Goal: Check status: Check status

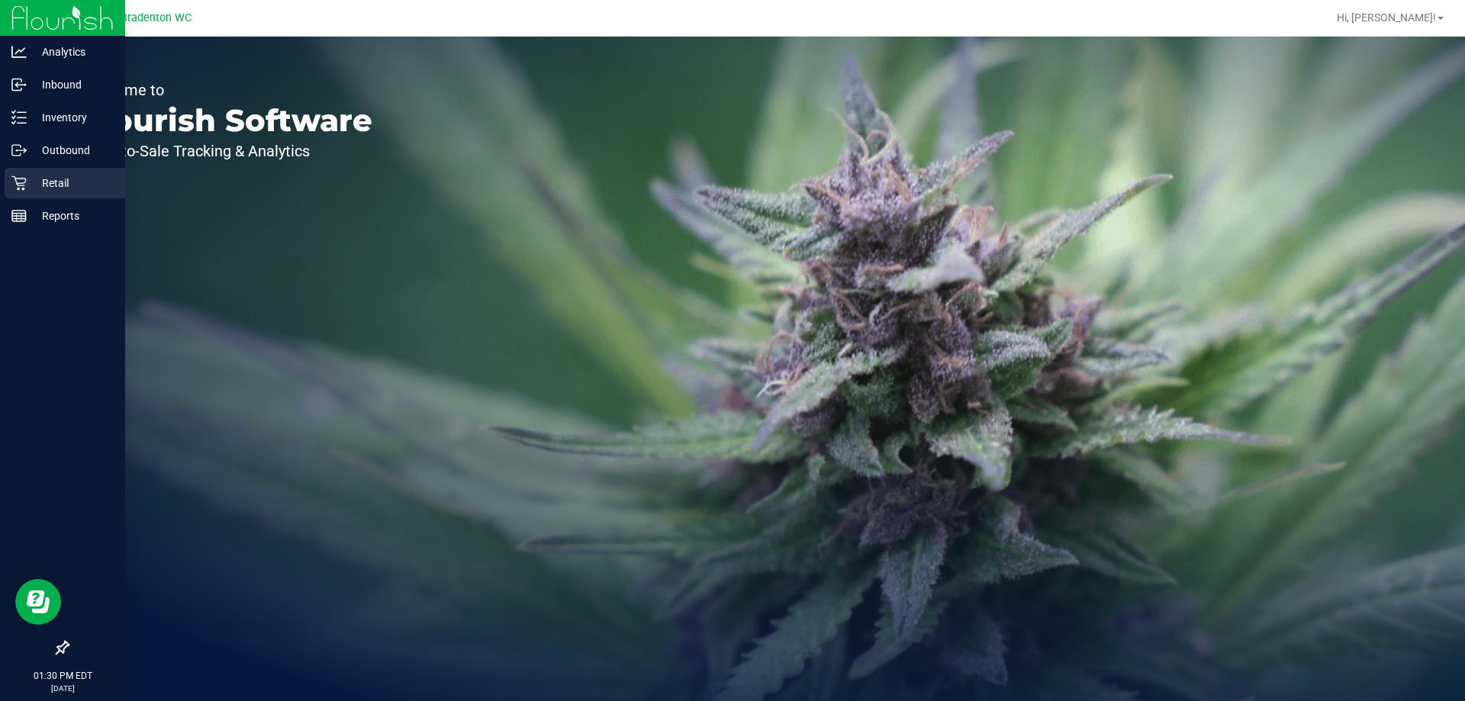
click at [49, 177] on p "Retail" at bounding box center [73, 183] width 92 height 18
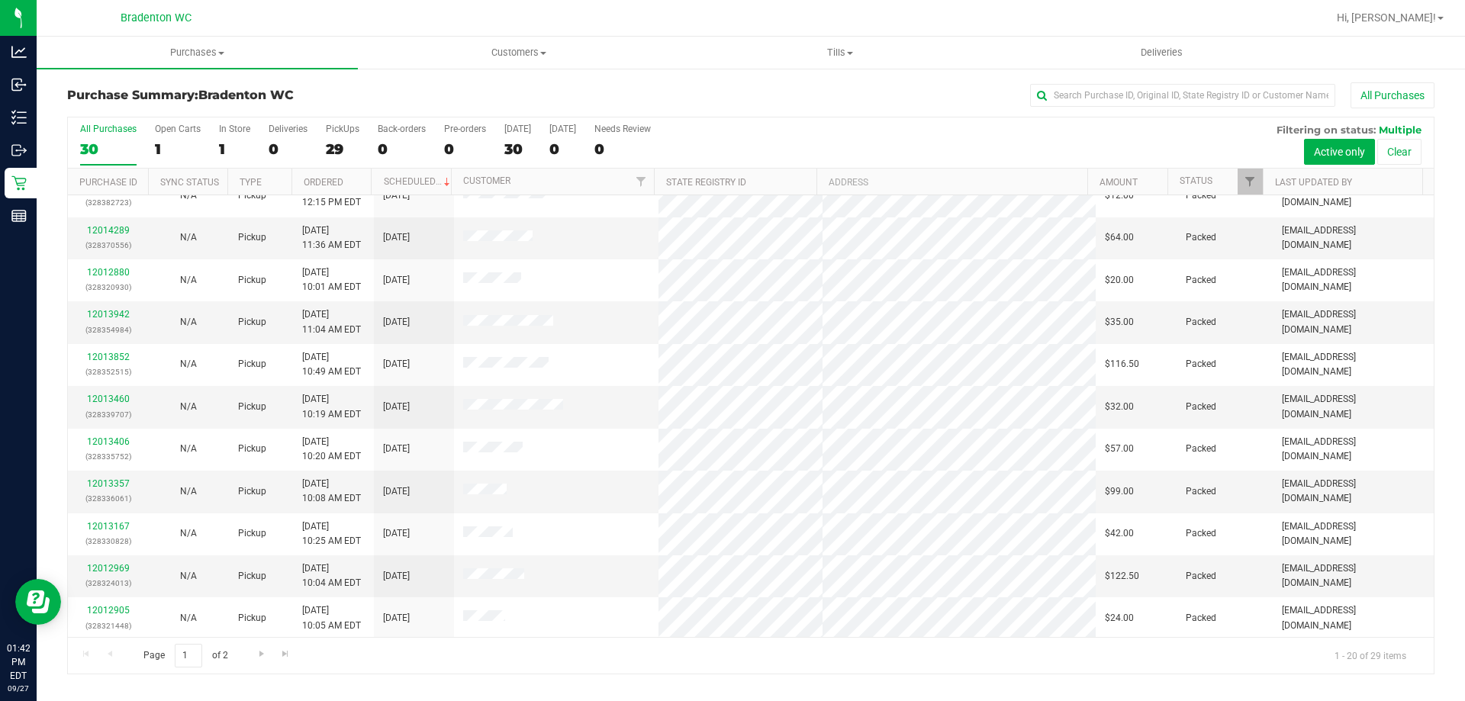
scroll to position [403, 0]
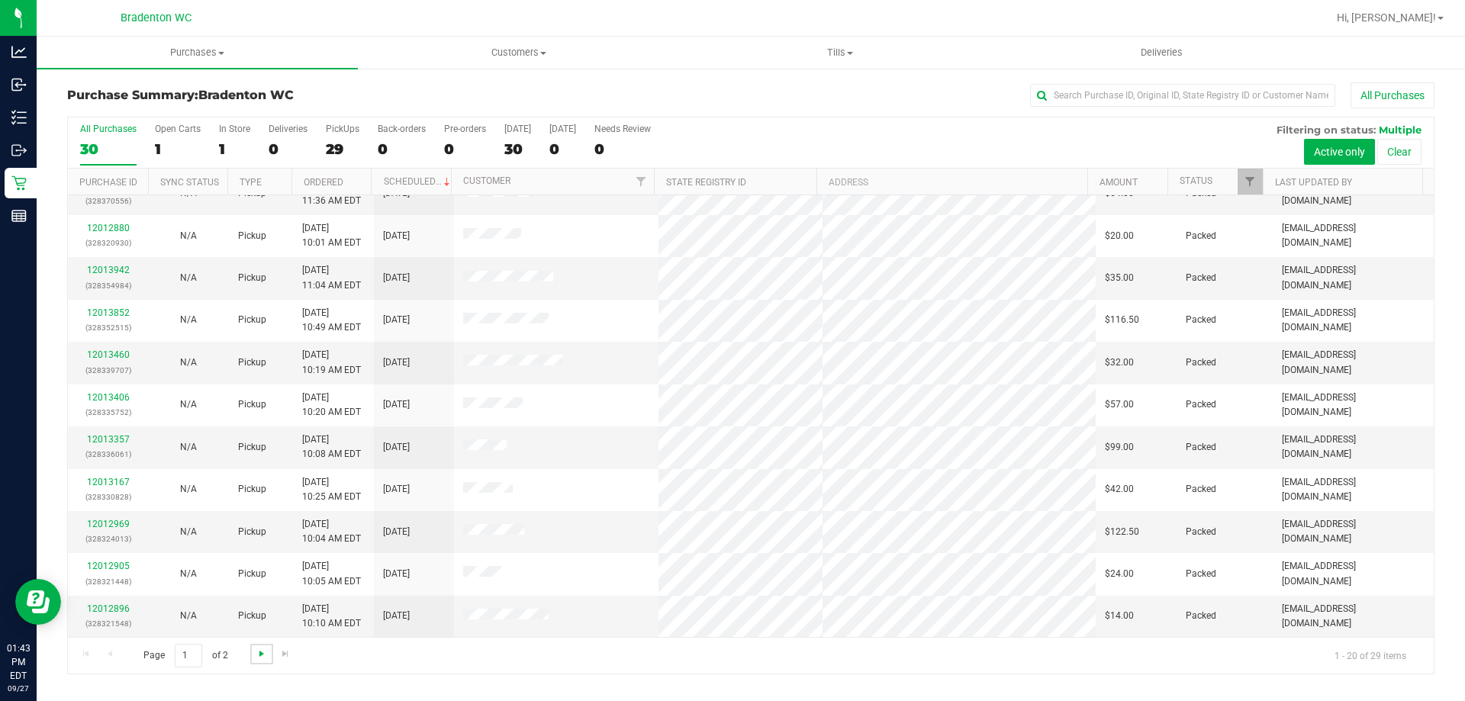
click at [257, 652] on span "Go to the next page" at bounding box center [262, 654] width 12 height 12
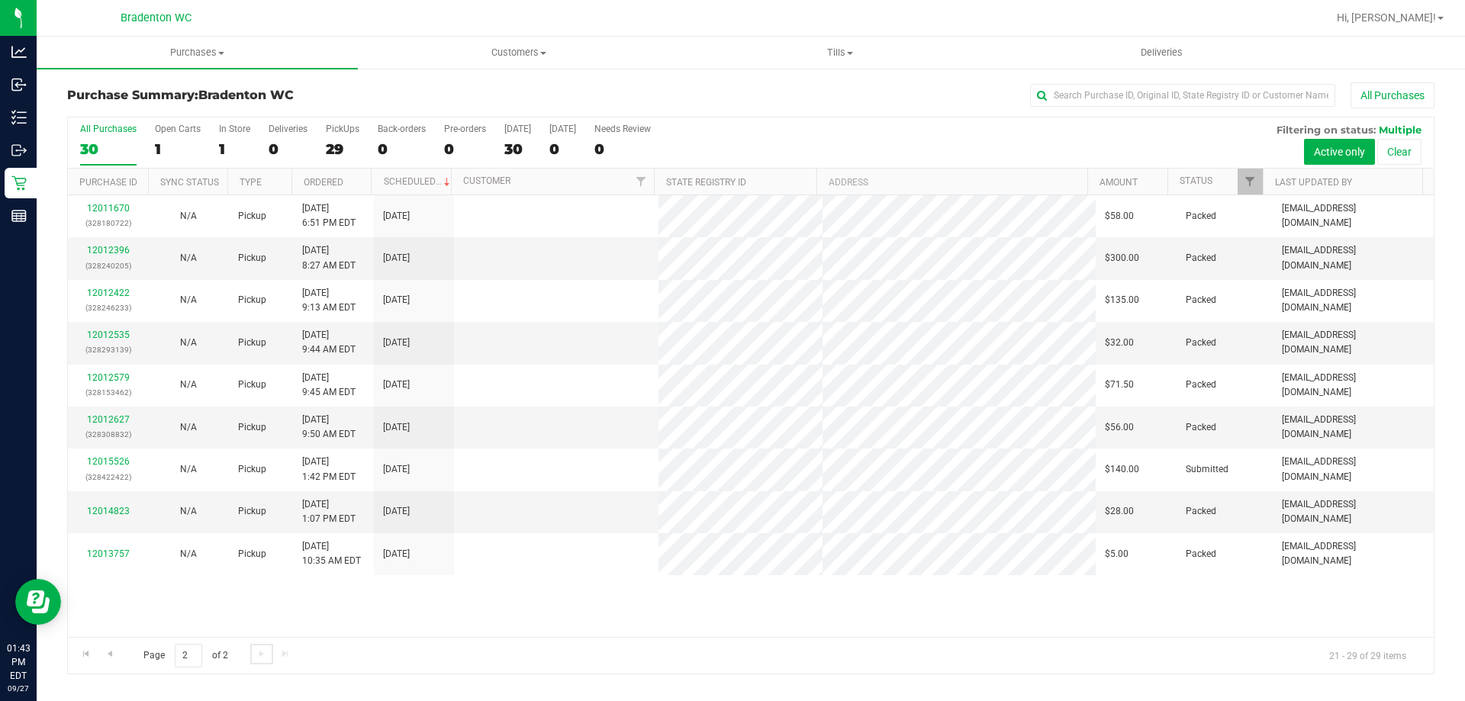
scroll to position [0, 0]
click at [114, 653] on span "Go to the previous page" at bounding box center [110, 654] width 12 height 12
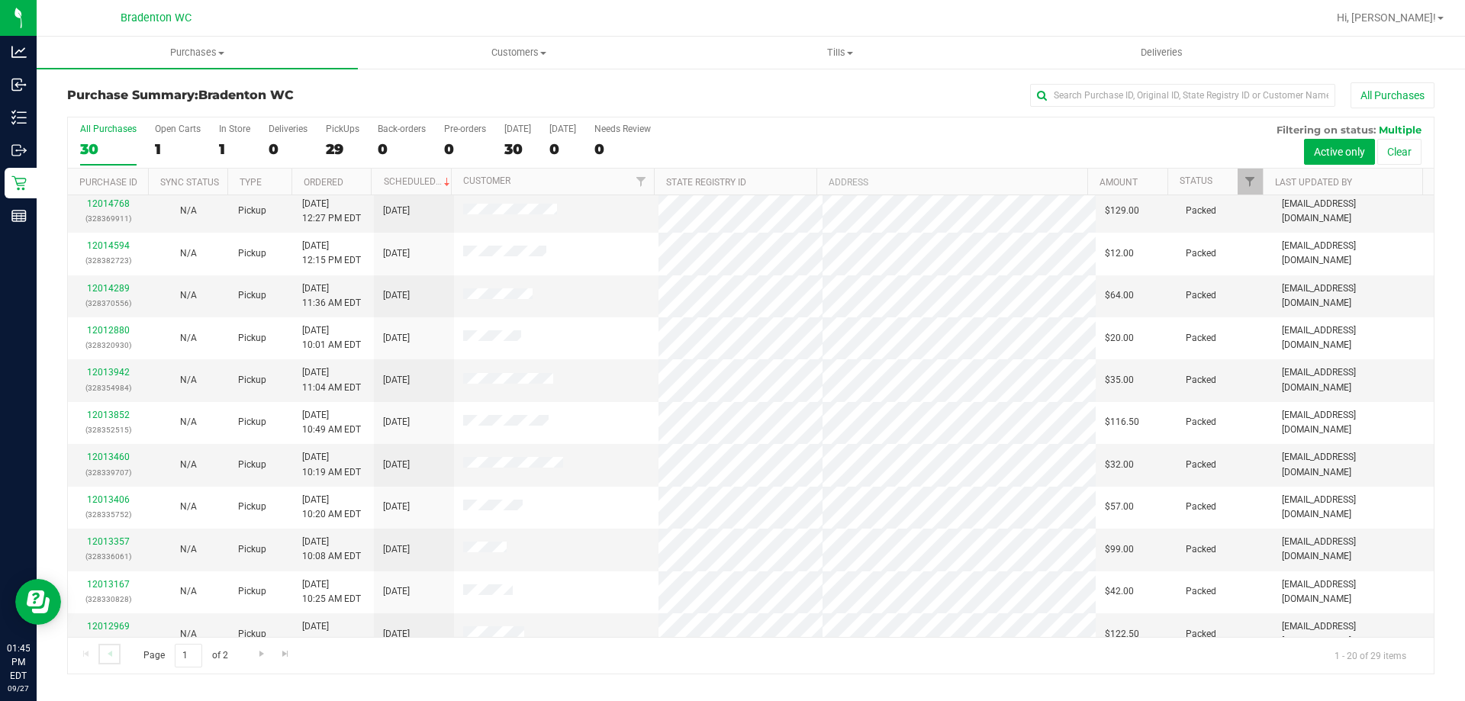
scroll to position [403, 0]
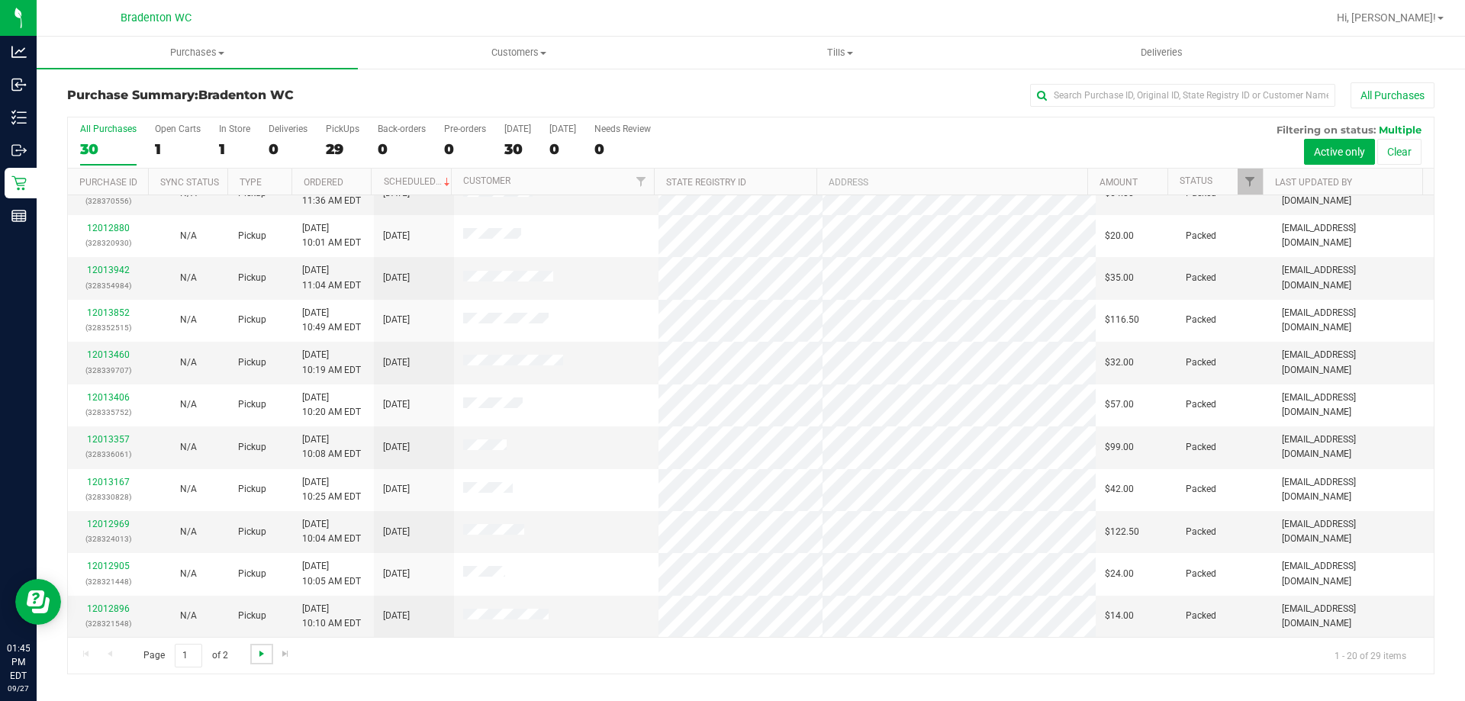
click at [258, 654] on span "Go to the next page" at bounding box center [262, 654] width 12 height 12
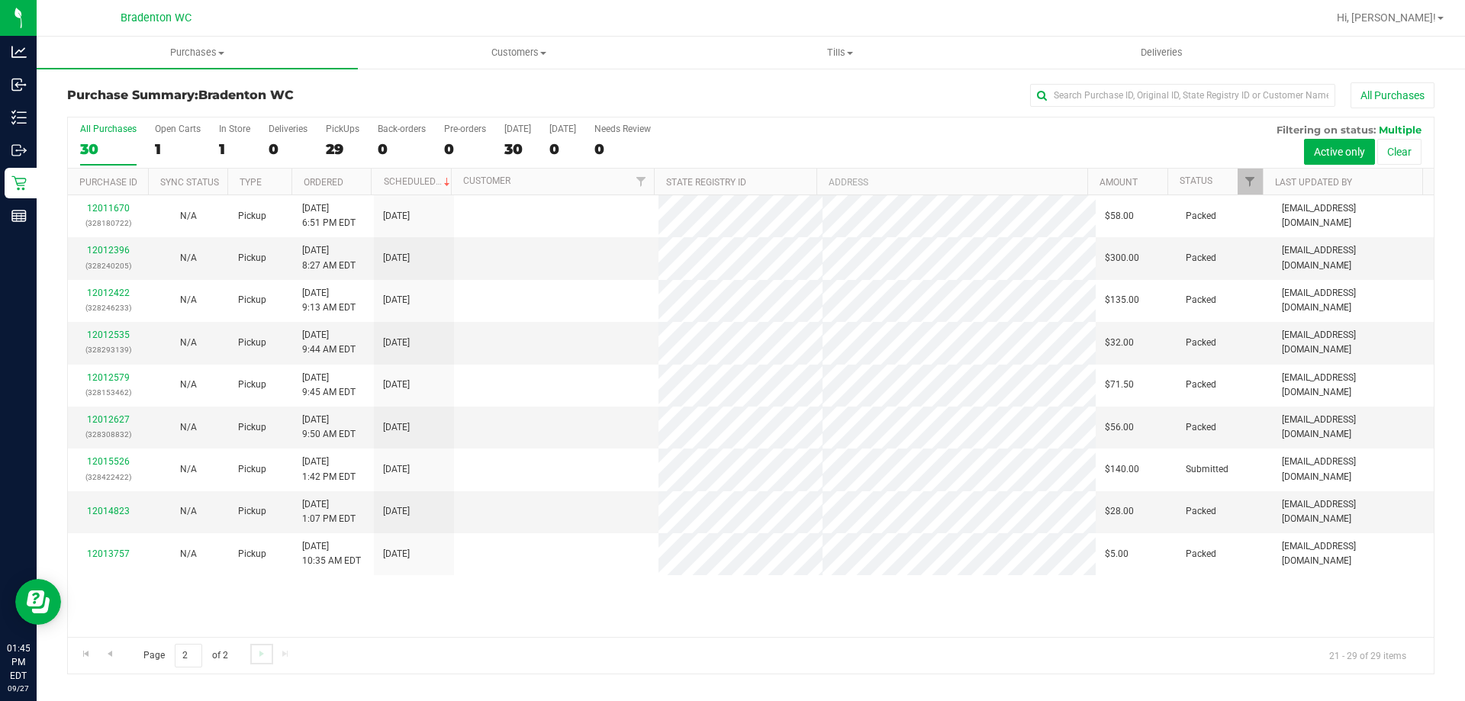
scroll to position [0, 0]
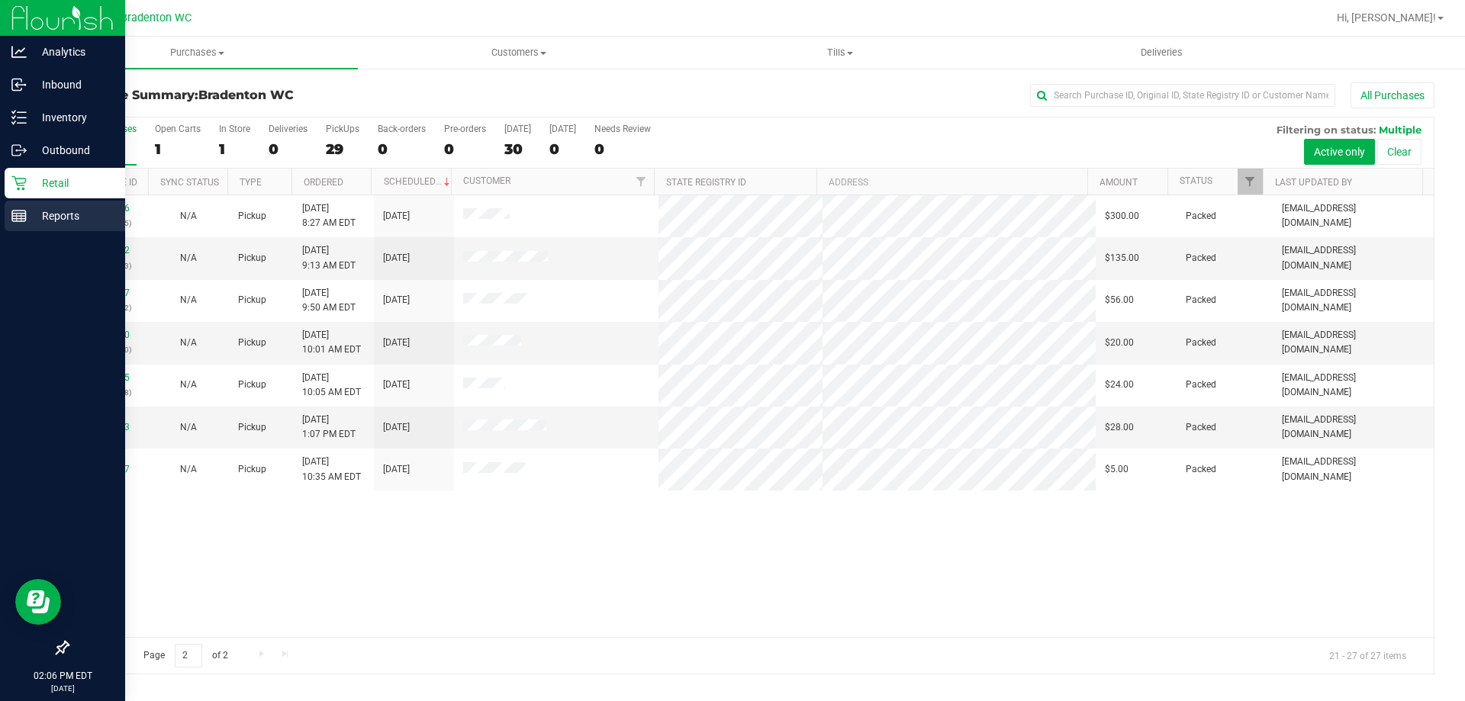
click at [21, 219] on line at bounding box center [19, 219] width 14 height 0
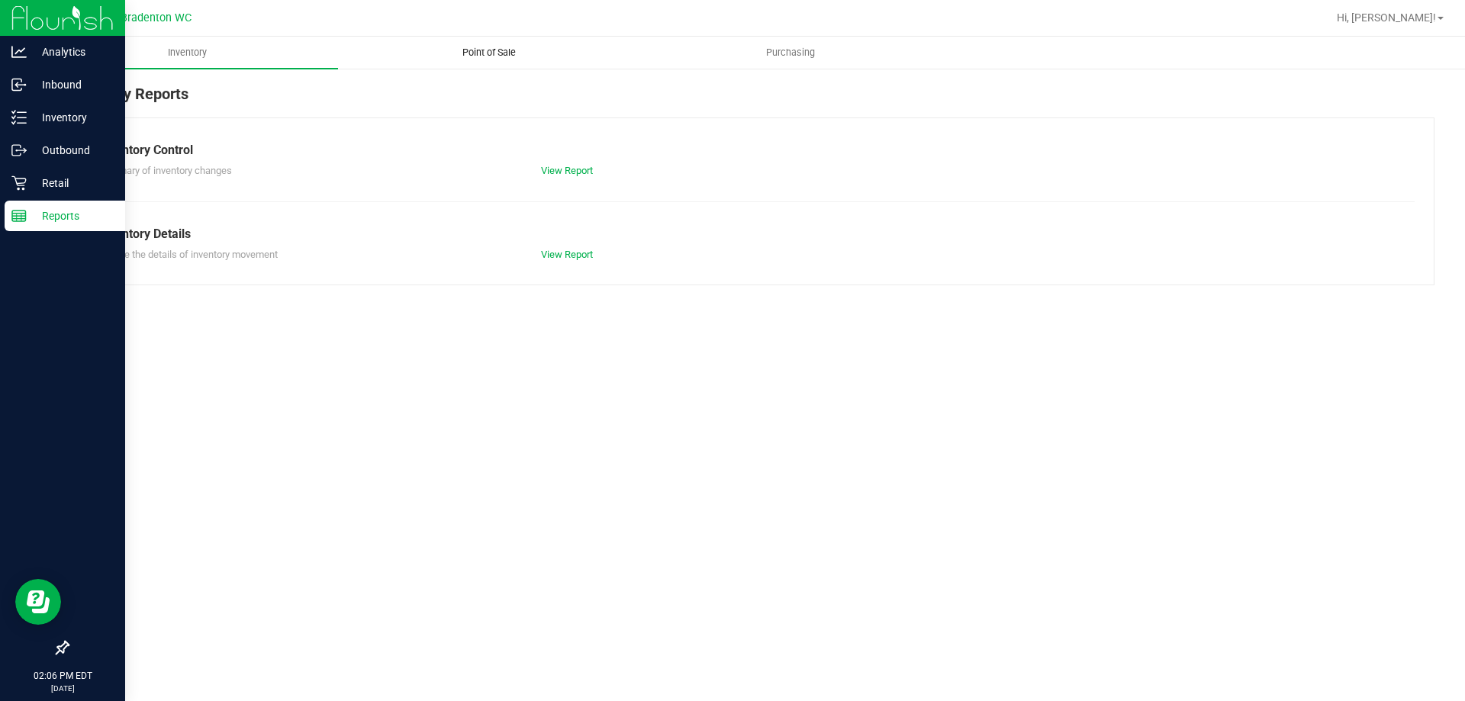
click at [468, 53] on span "Point of Sale" at bounding box center [489, 53] width 95 height 14
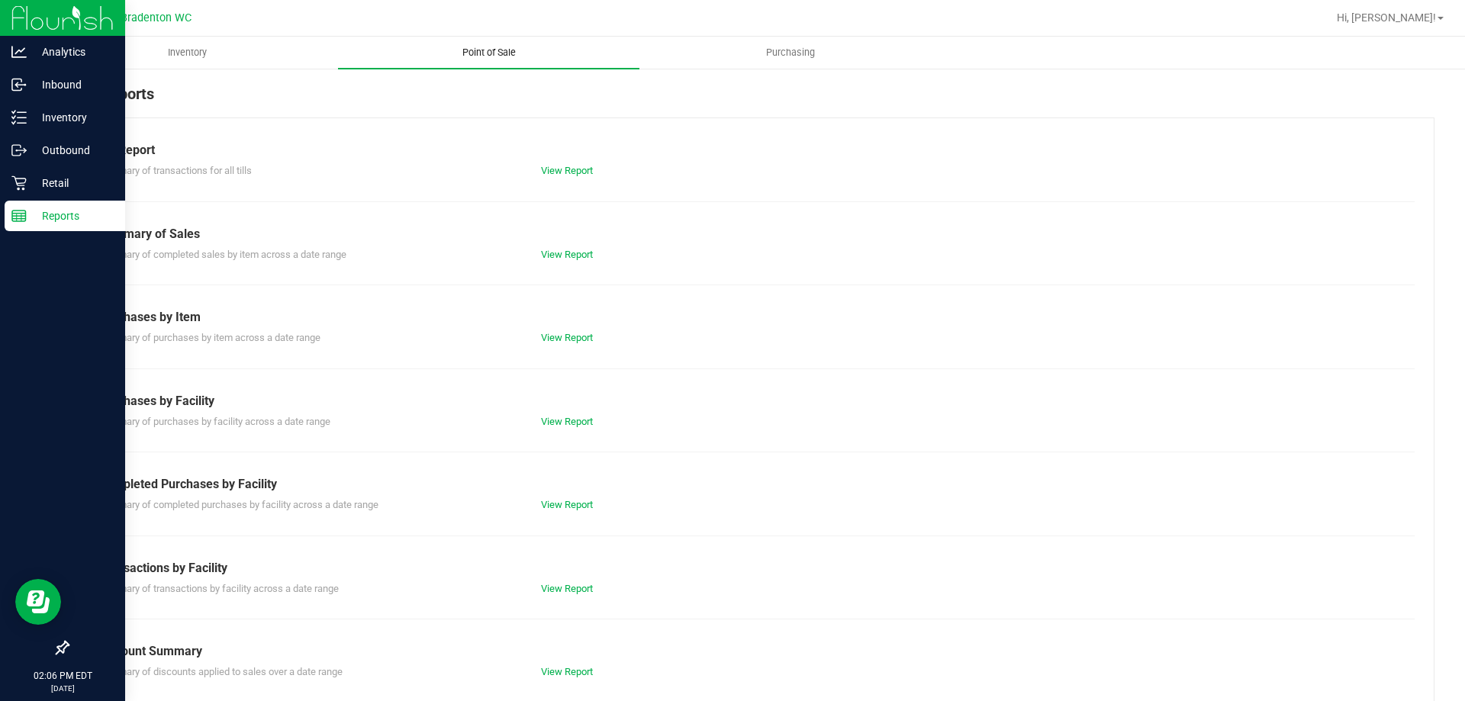
click at [581, 588] on link "View Report" at bounding box center [567, 588] width 52 height 11
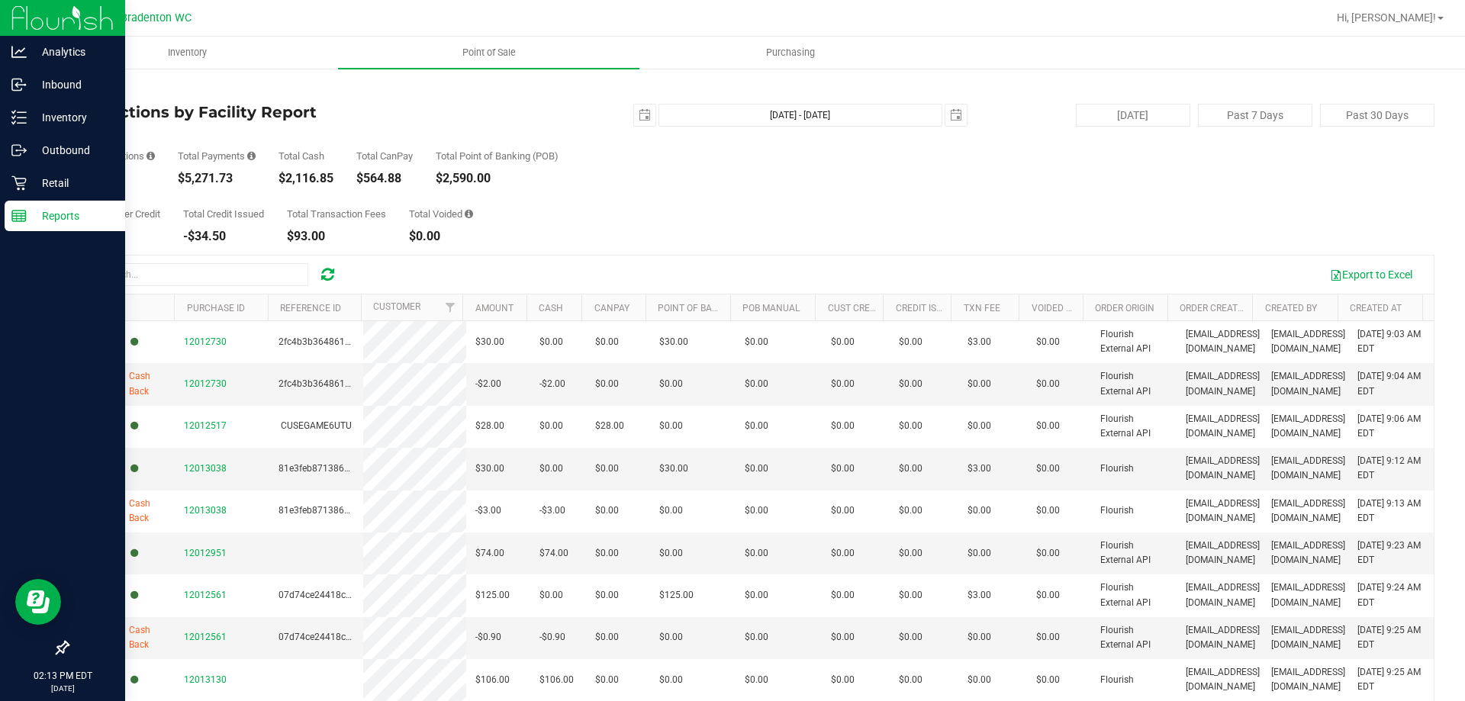
click at [224, 92] on div "Back" at bounding box center [750, 89] width 1367 height 14
click at [60, 185] on p "Retail" at bounding box center [73, 183] width 92 height 18
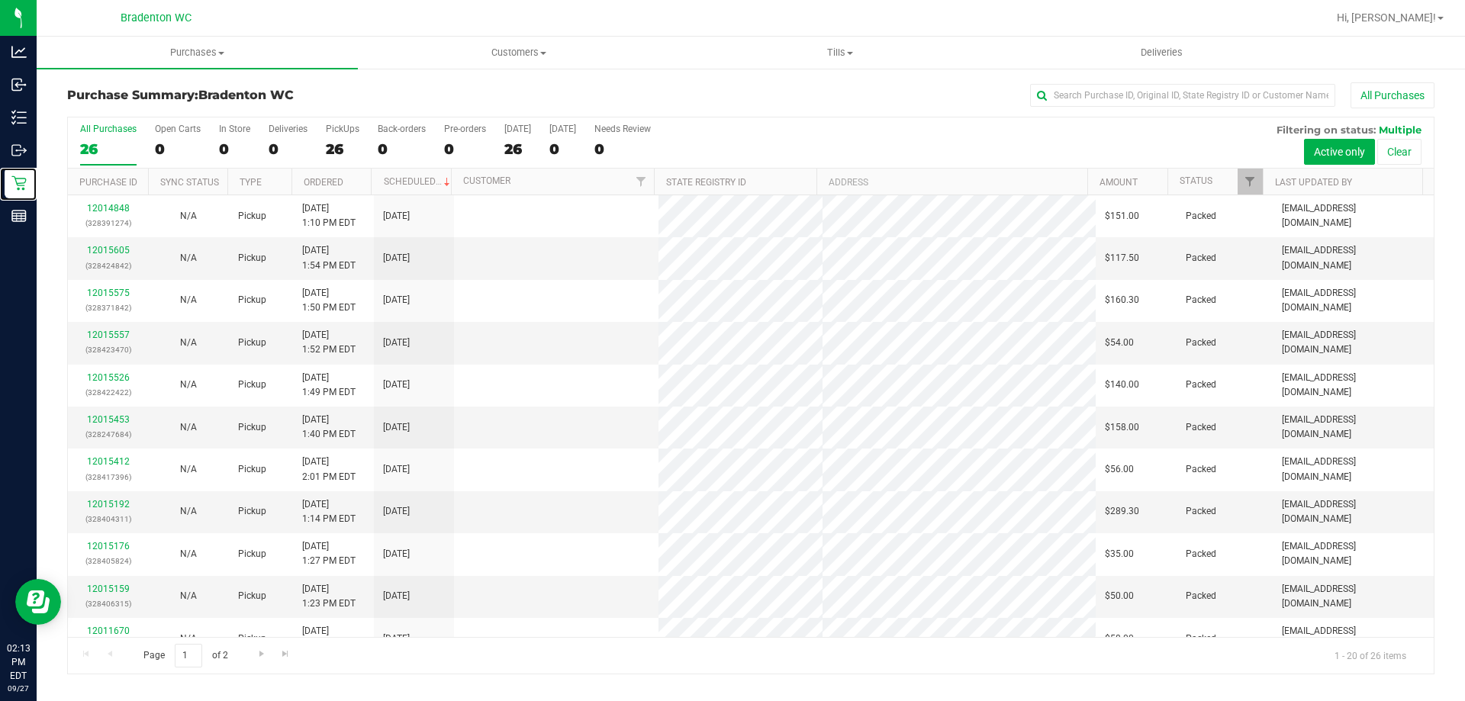
scroll to position [403, 0]
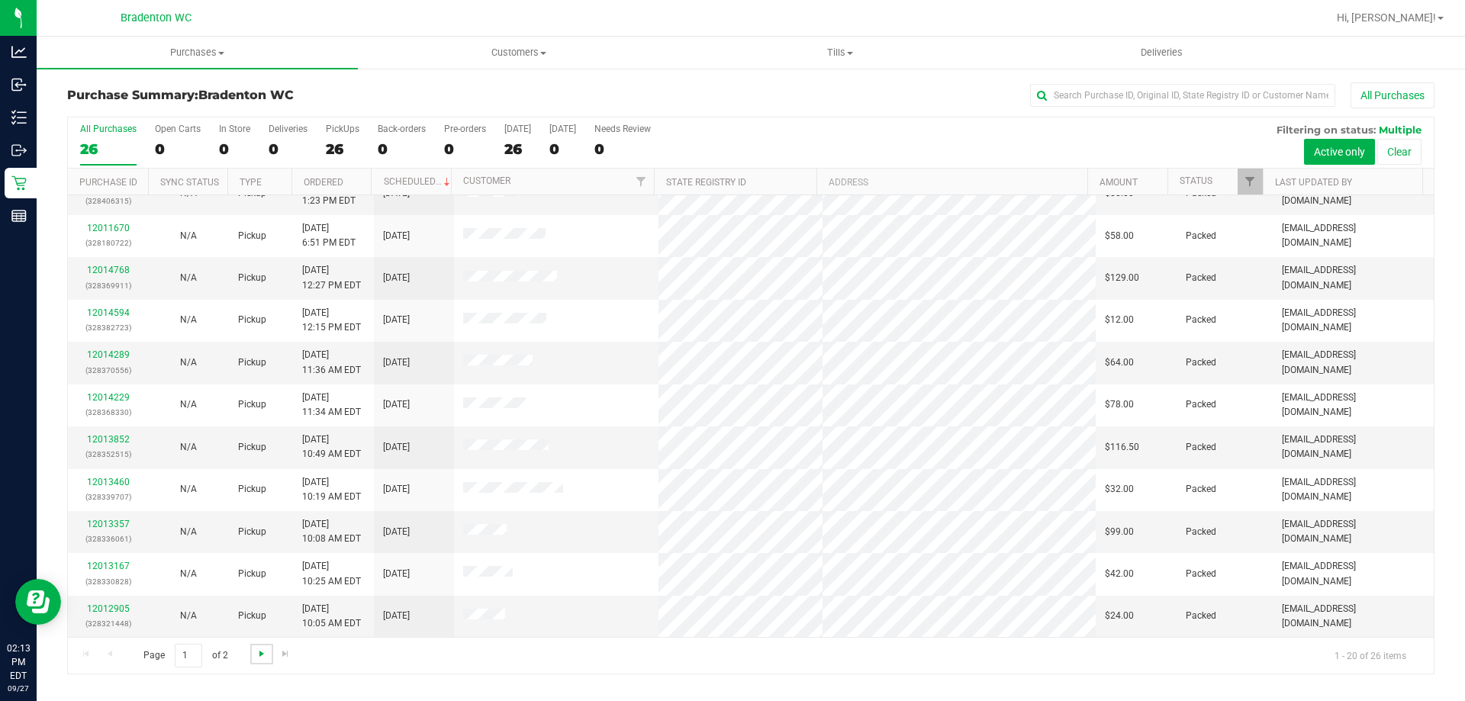
click at [259, 652] on span "Go to the next page" at bounding box center [262, 654] width 12 height 12
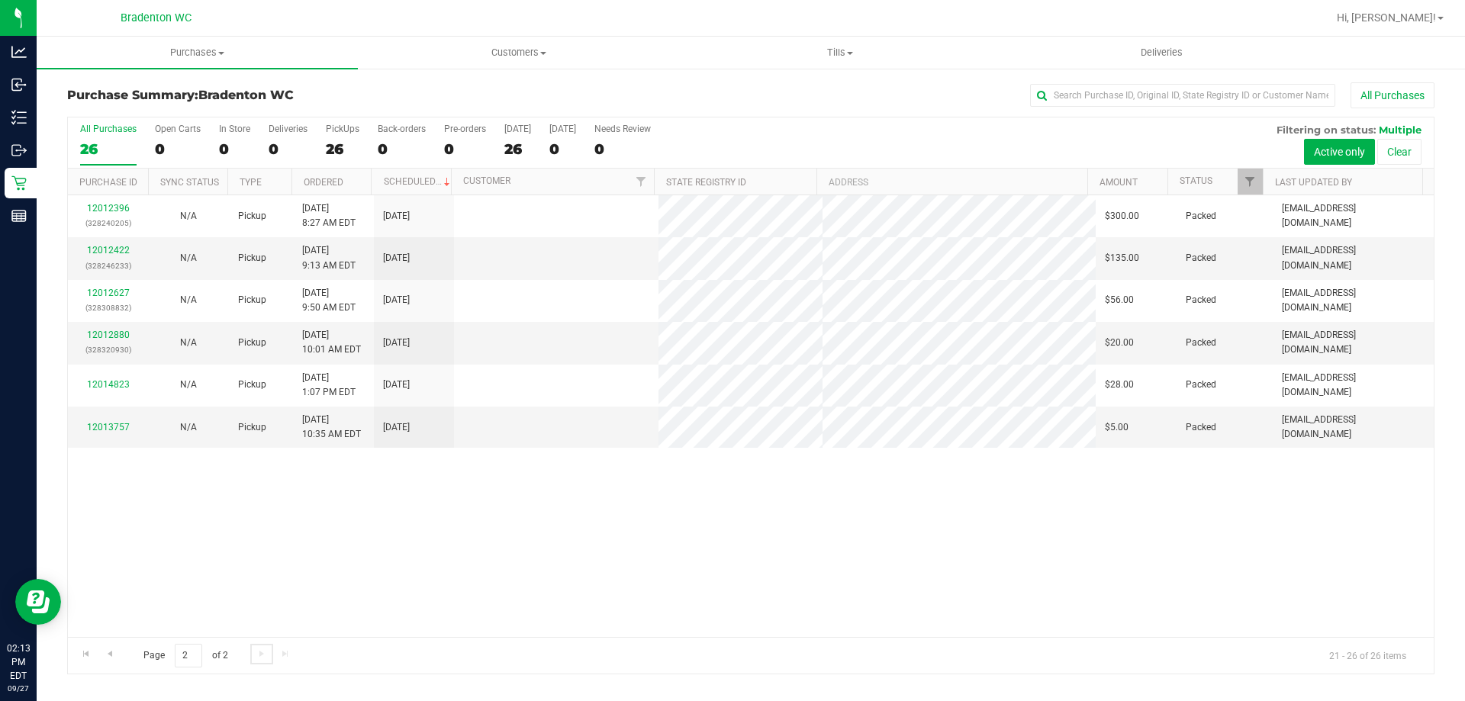
scroll to position [0, 0]
click at [108, 421] on div "12013757" at bounding box center [108, 427] width 62 height 14
click at [113, 427] on link "12013757" at bounding box center [108, 427] width 43 height 11
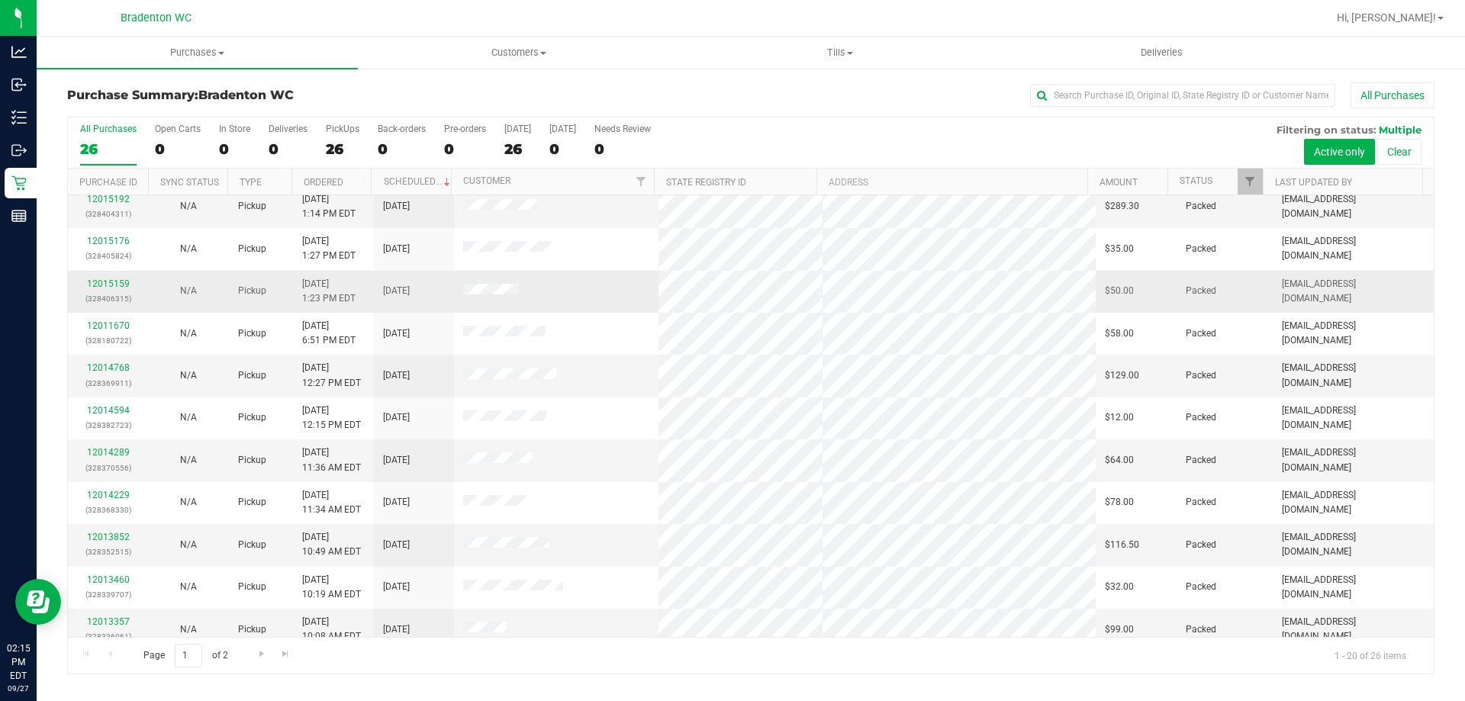
scroll to position [403, 0]
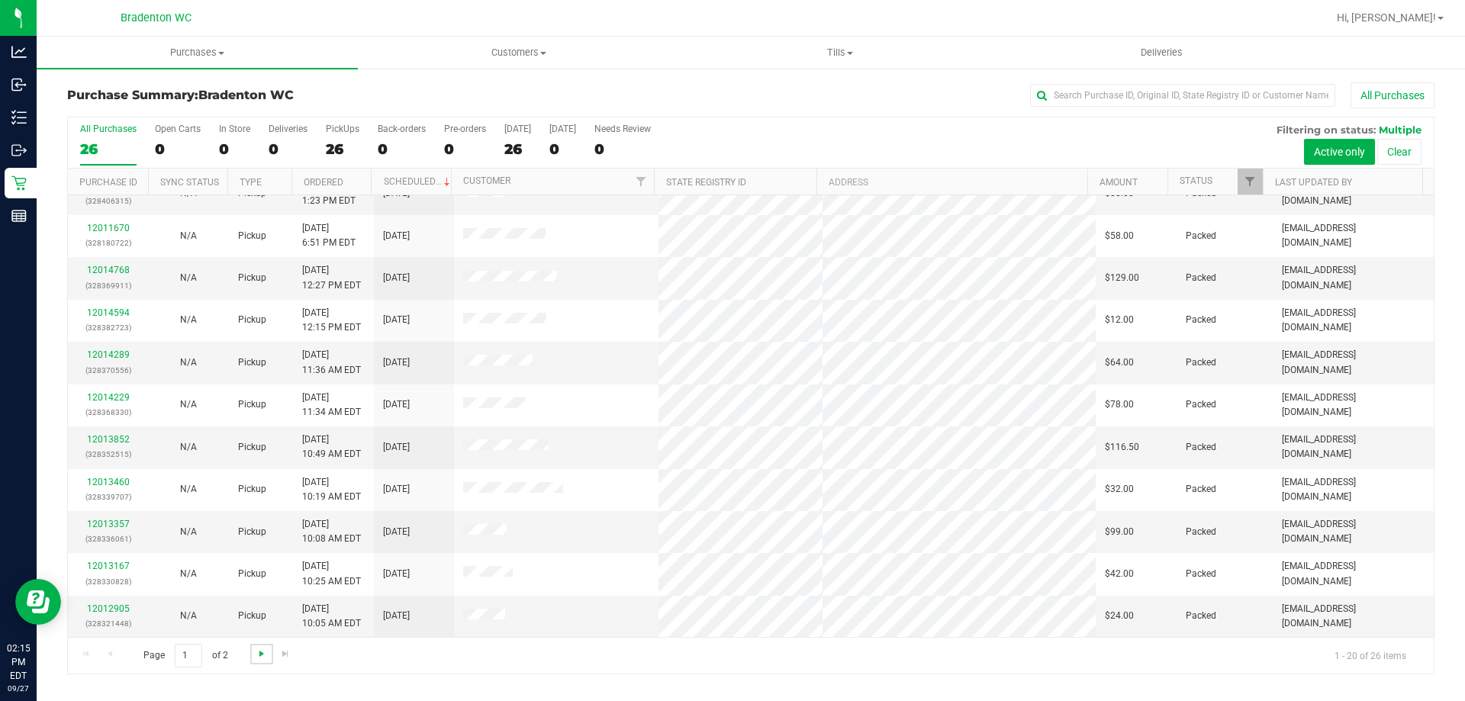
click at [262, 652] on span "Go to the next page" at bounding box center [262, 654] width 12 height 12
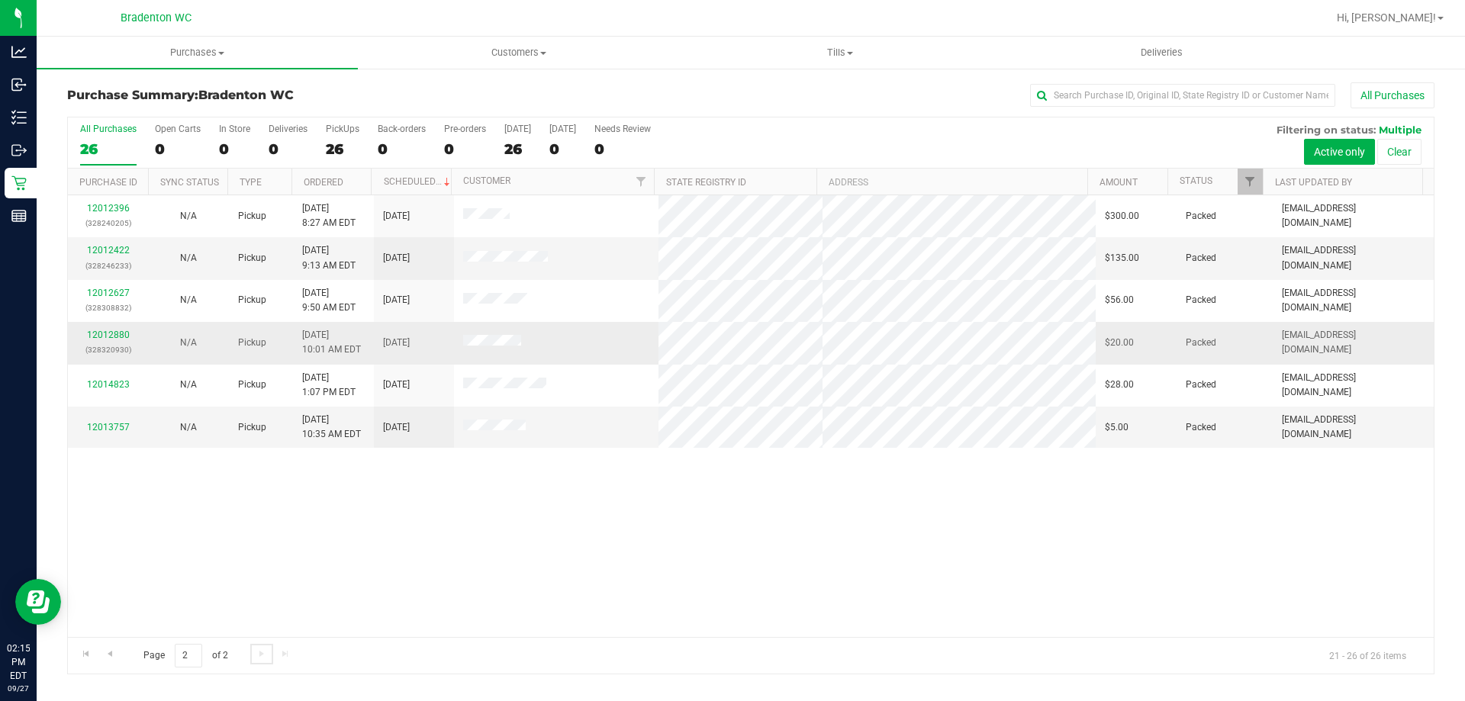
scroll to position [0, 0]
click at [111, 653] on span "Go to the previous page" at bounding box center [110, 654] width 12 height 12
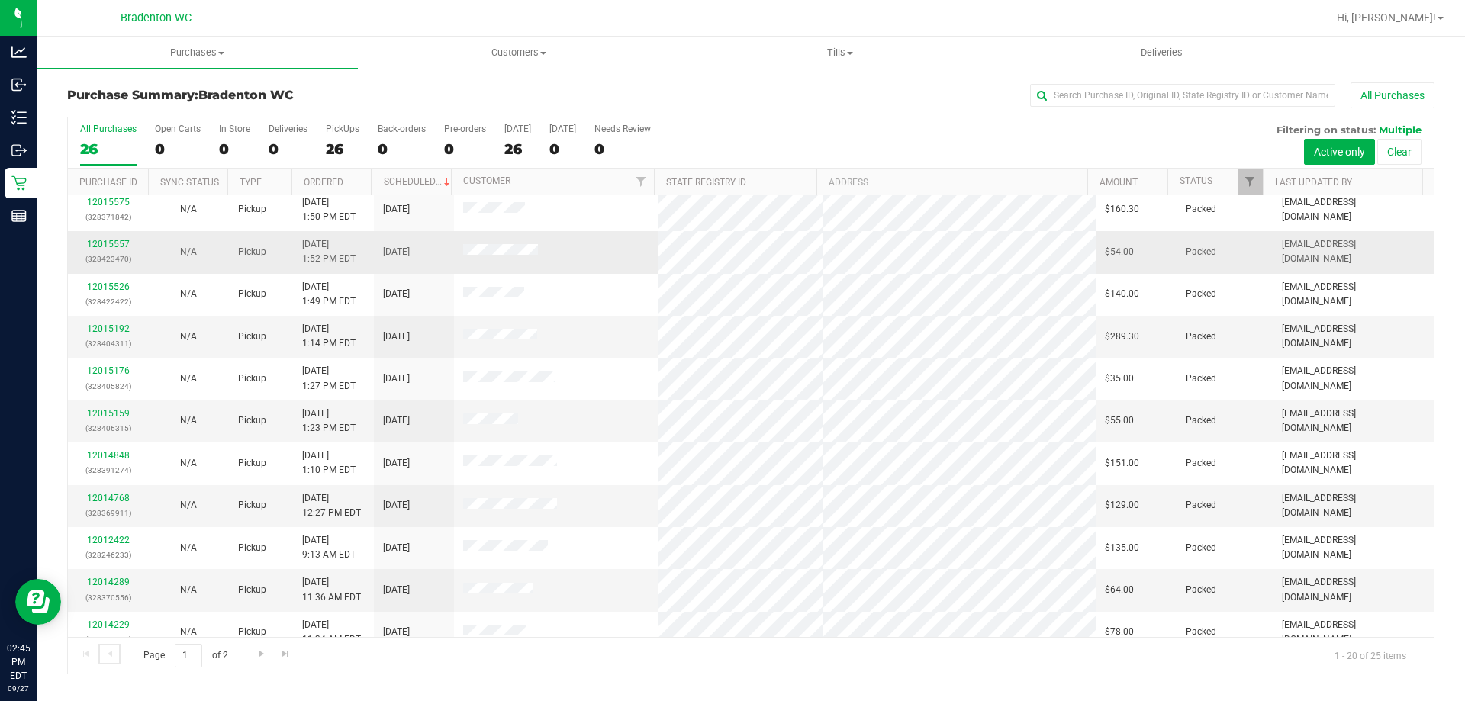
scroll to position [403, 0]
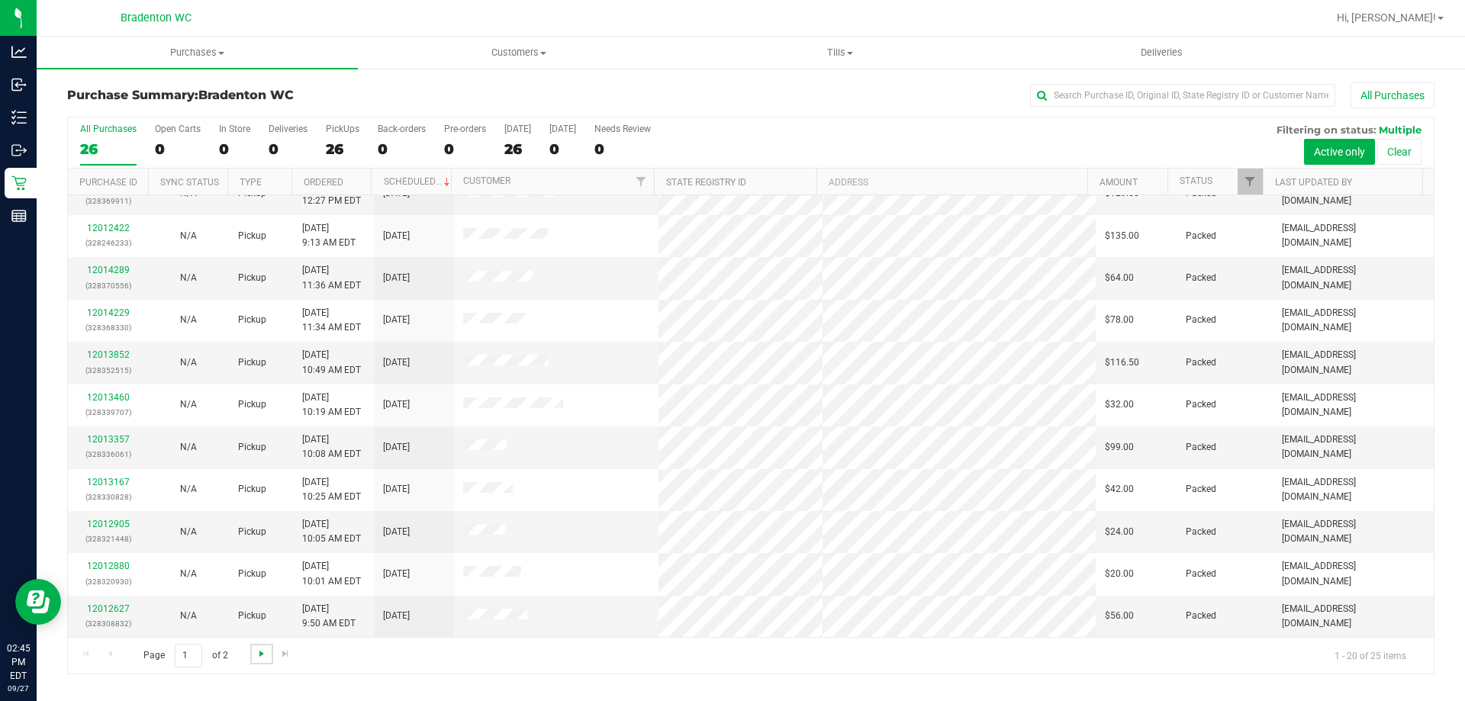
click at [263, 655] on span "Go to the next page" at bounding box center [262, 654] width 12 height 12
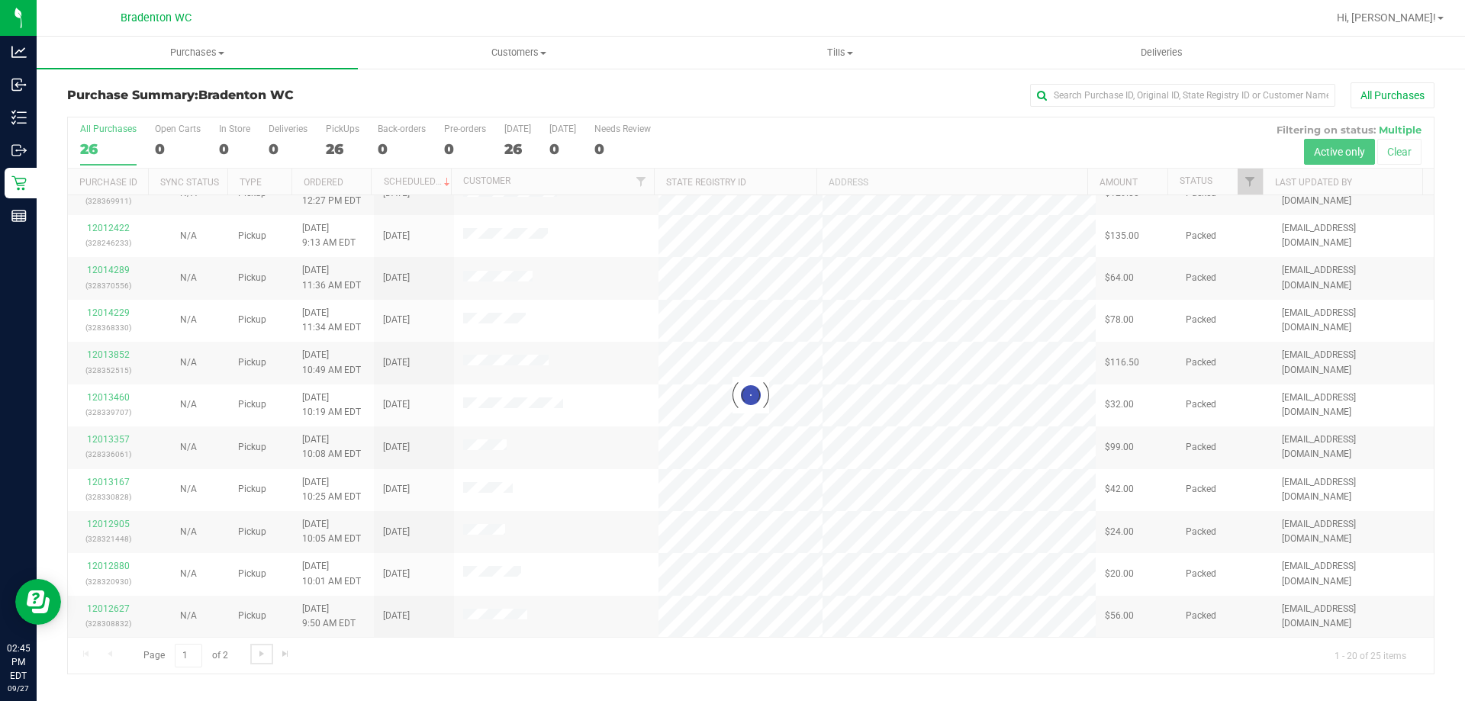
scroll to position [0, 0]
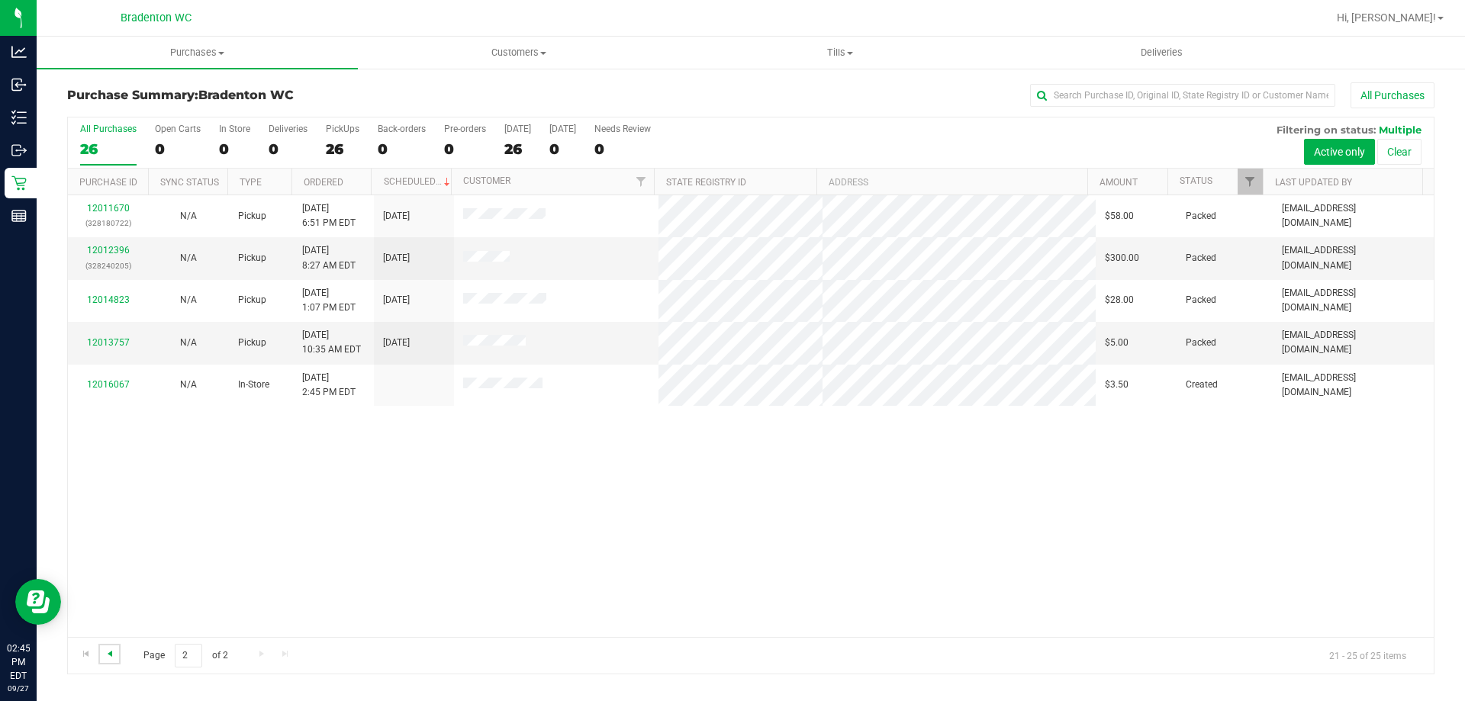
click at [111, 658] on span "Go to the previous page" at bounding box center [110, 654] width 12 height 12
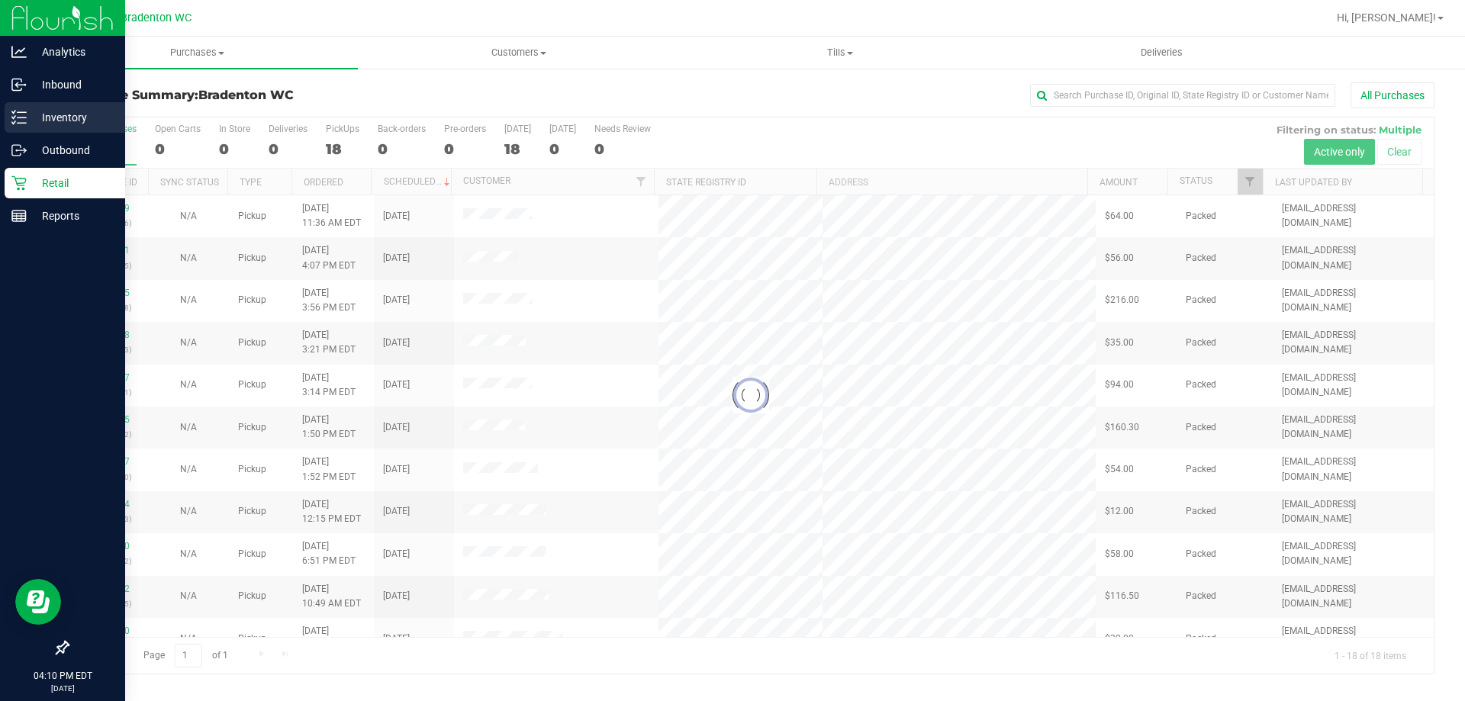
click at [9, 124] on div "Inventory" at bounding box center [65, 117] width 121 height 31
click at [69, 116] on p "Inventory" at bounding box center [73, 117] width 92 height 18
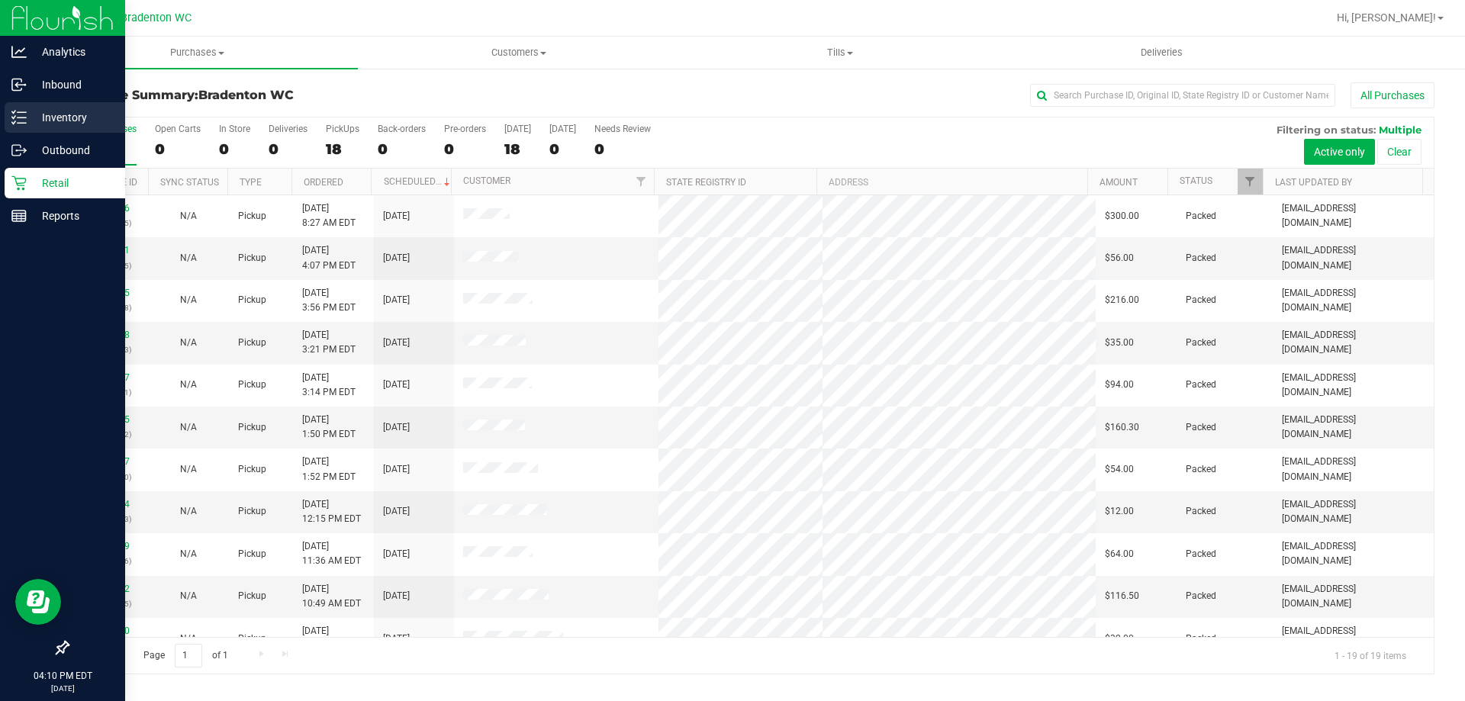
click at [79, 121] on p "Inventory" at bounding box center [73, 117] width 92 height 18
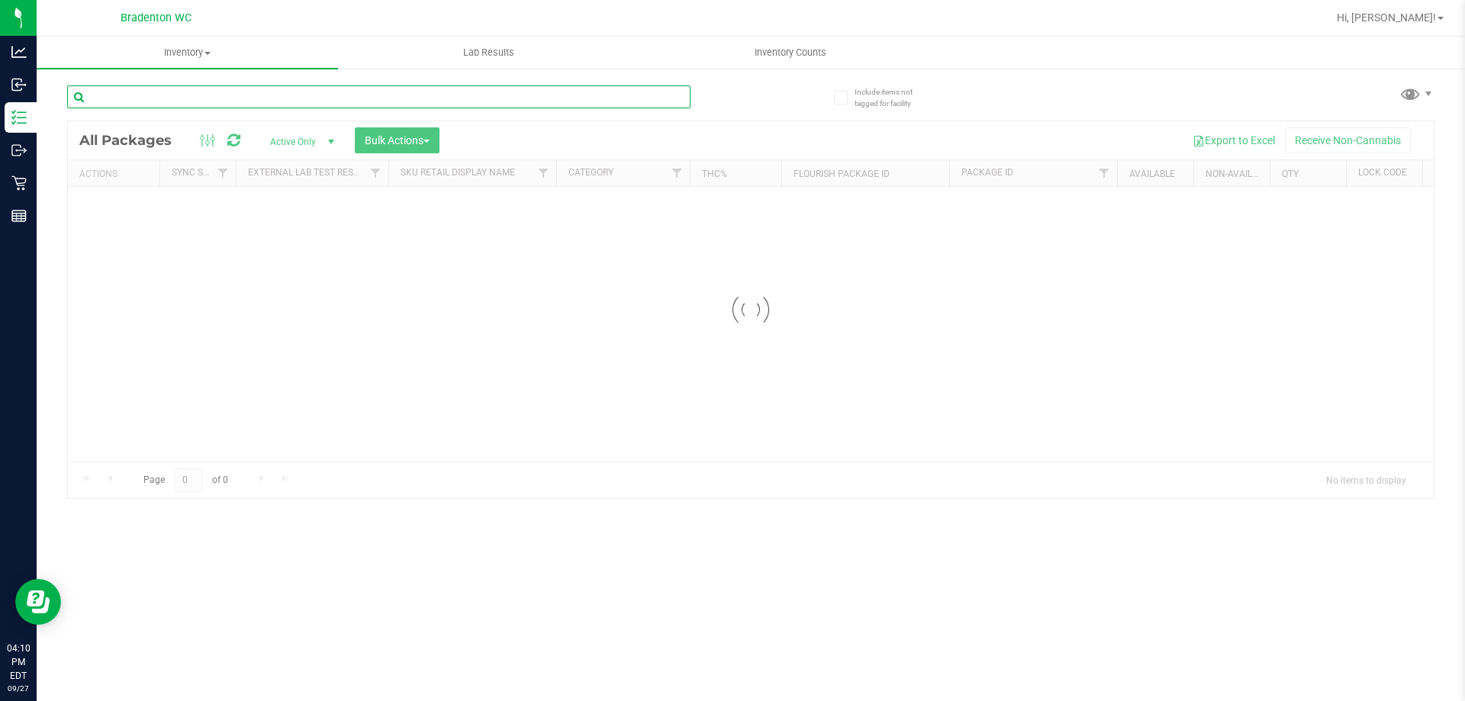
click at [284, 101] on input "text" at bounding box center [378, 96] width 623 height 23
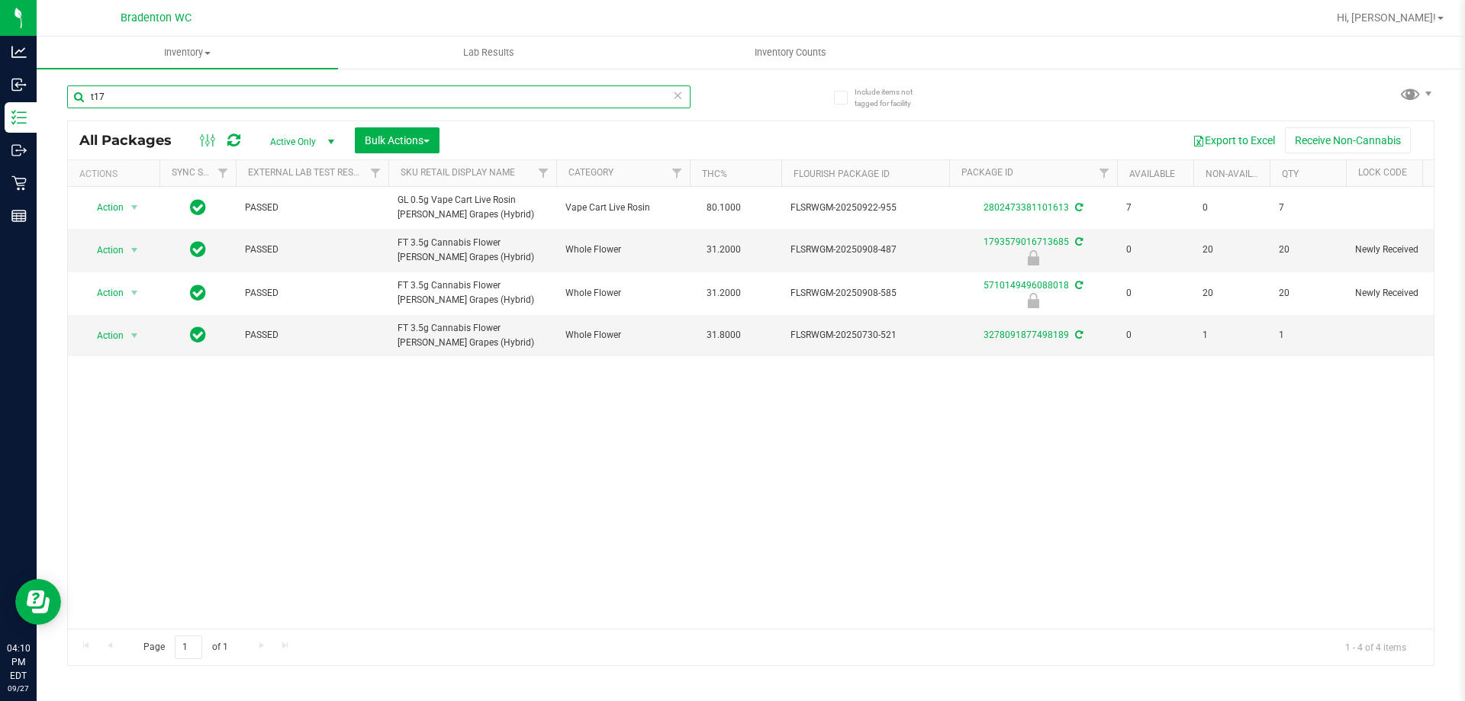
type input "t17"
click at [676, 89] on icon at bounding box center [677, 94] width 11 height 18
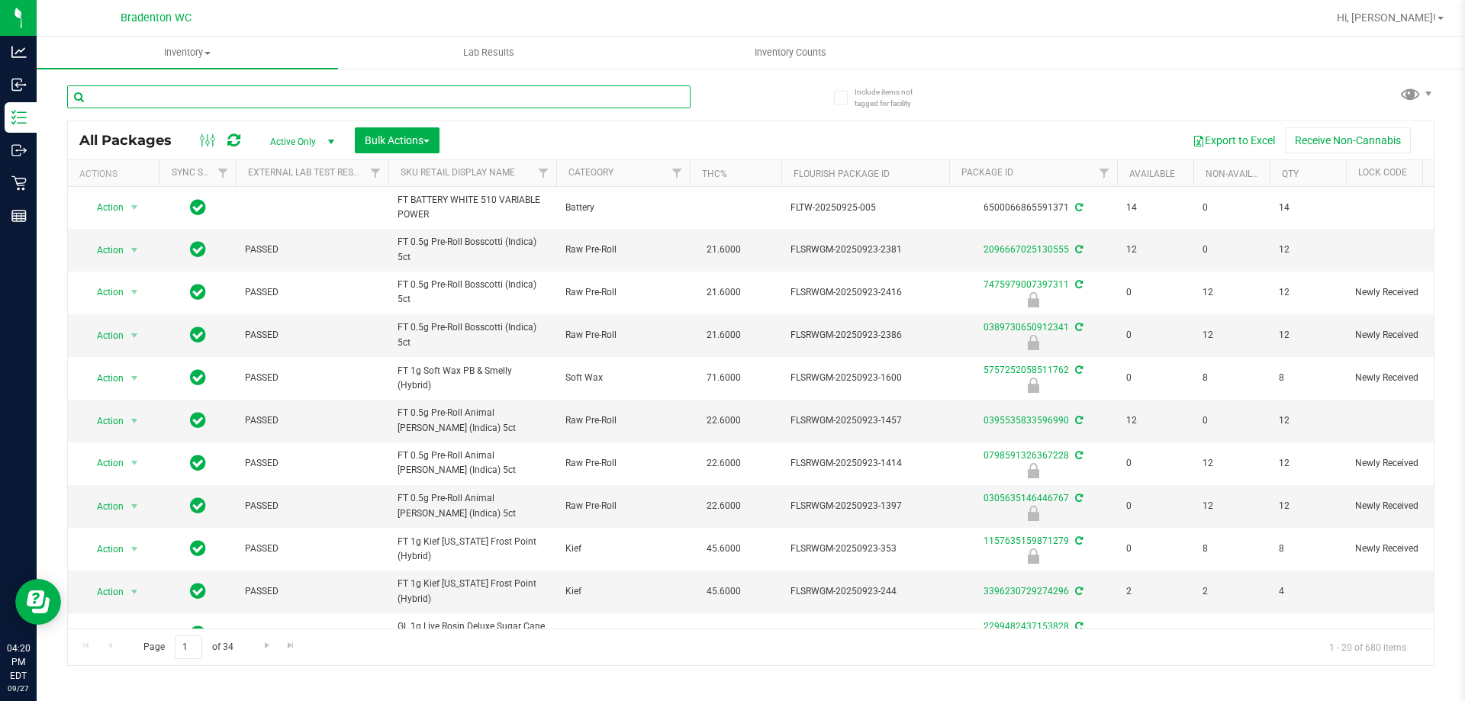
click at [218, 93] on input "text" at bounding box center [378, 96] width 623 height 23
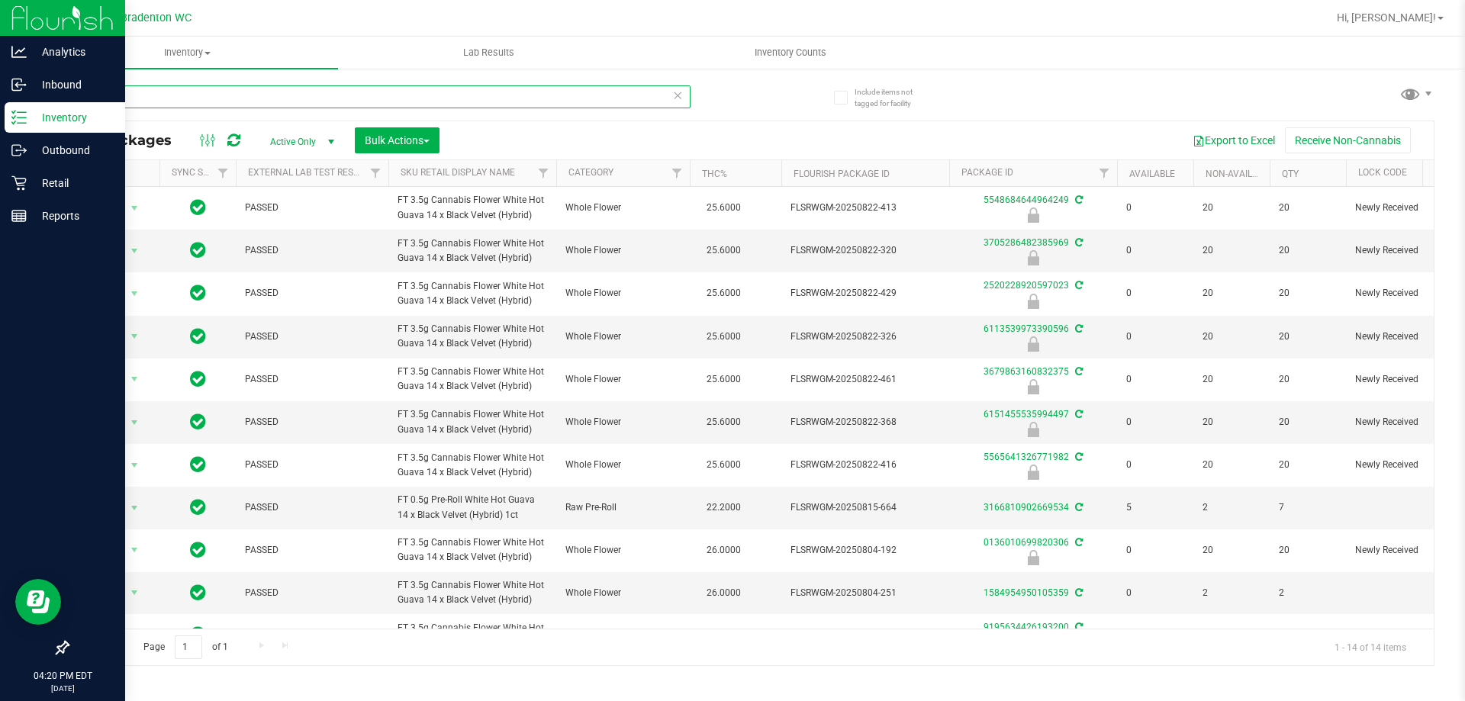
type input "wbv"
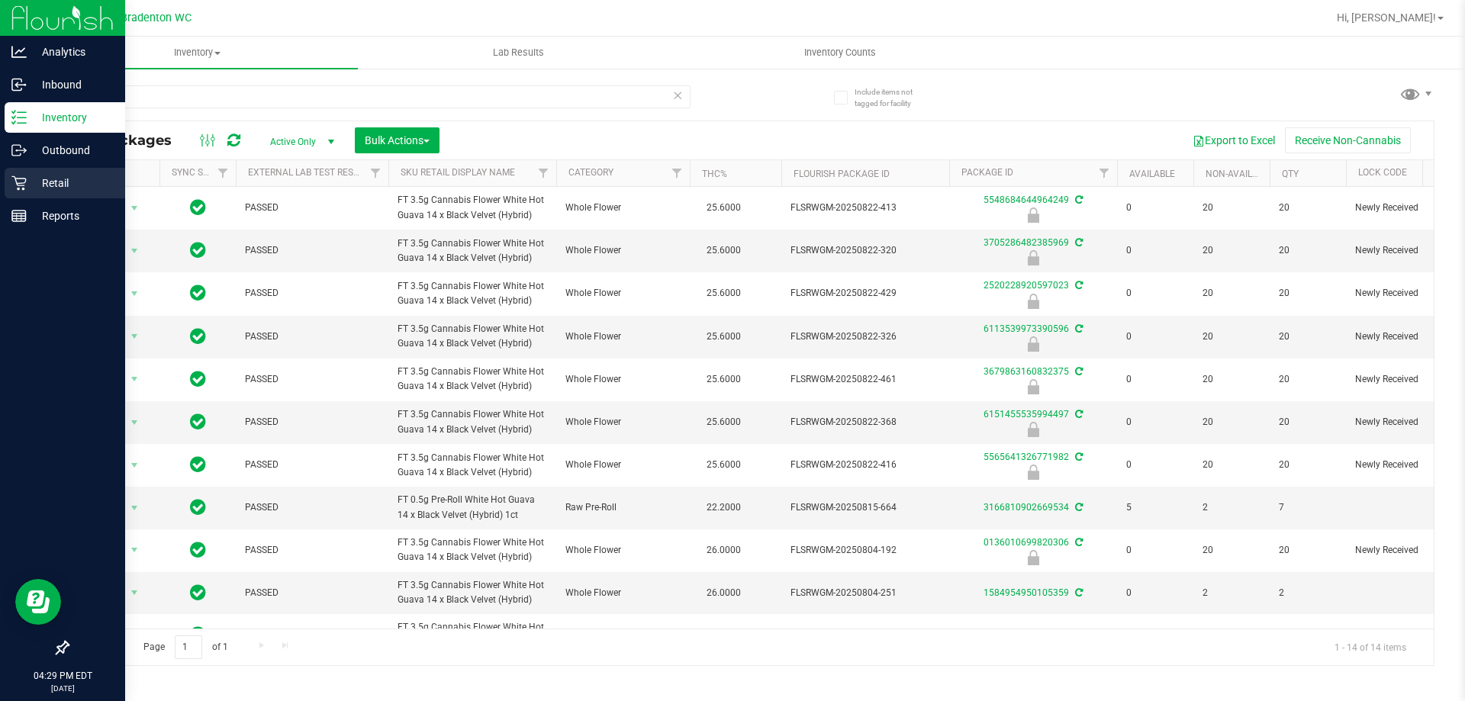
click at [2, 169] on link "Retail" at bounding box center [62, 184] width 125 height 33
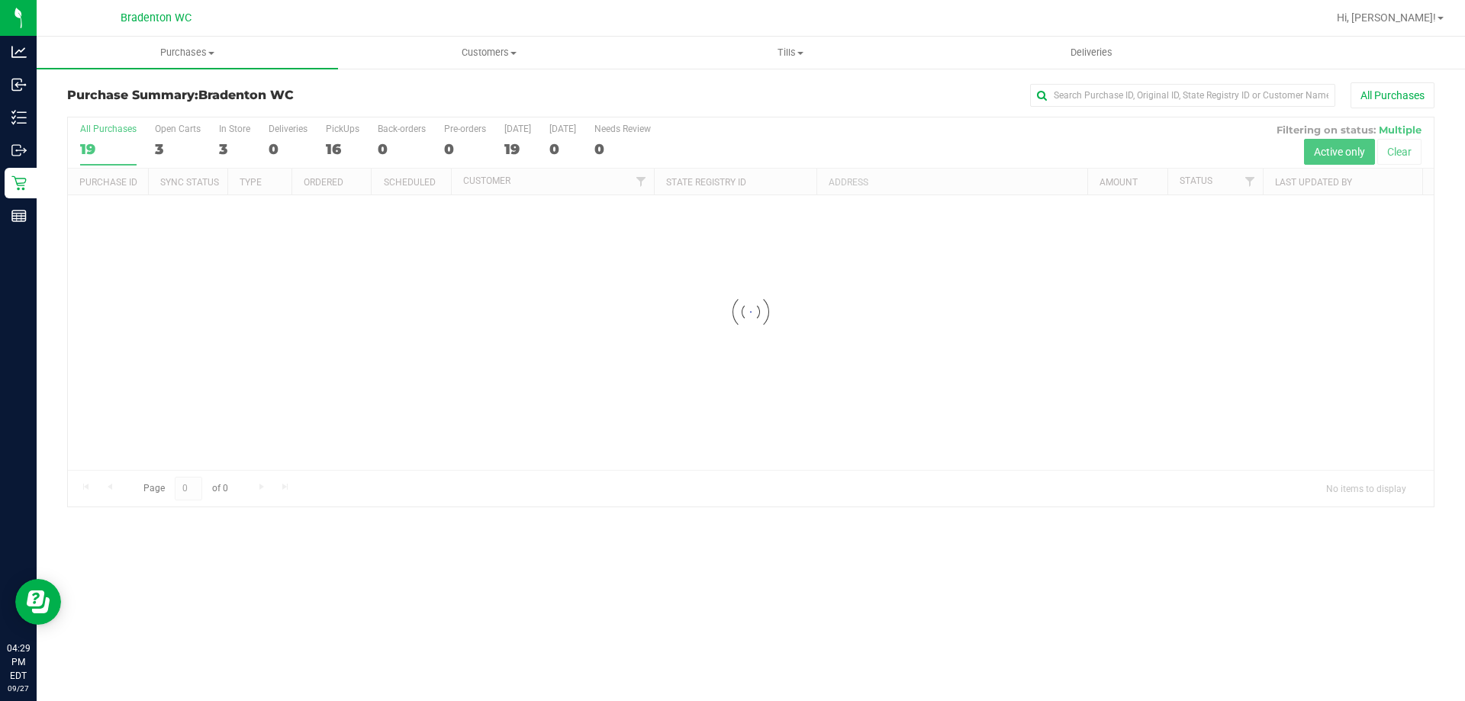
click at [284, 17] on div at bounding box center [800, 18] width 1054 height 30
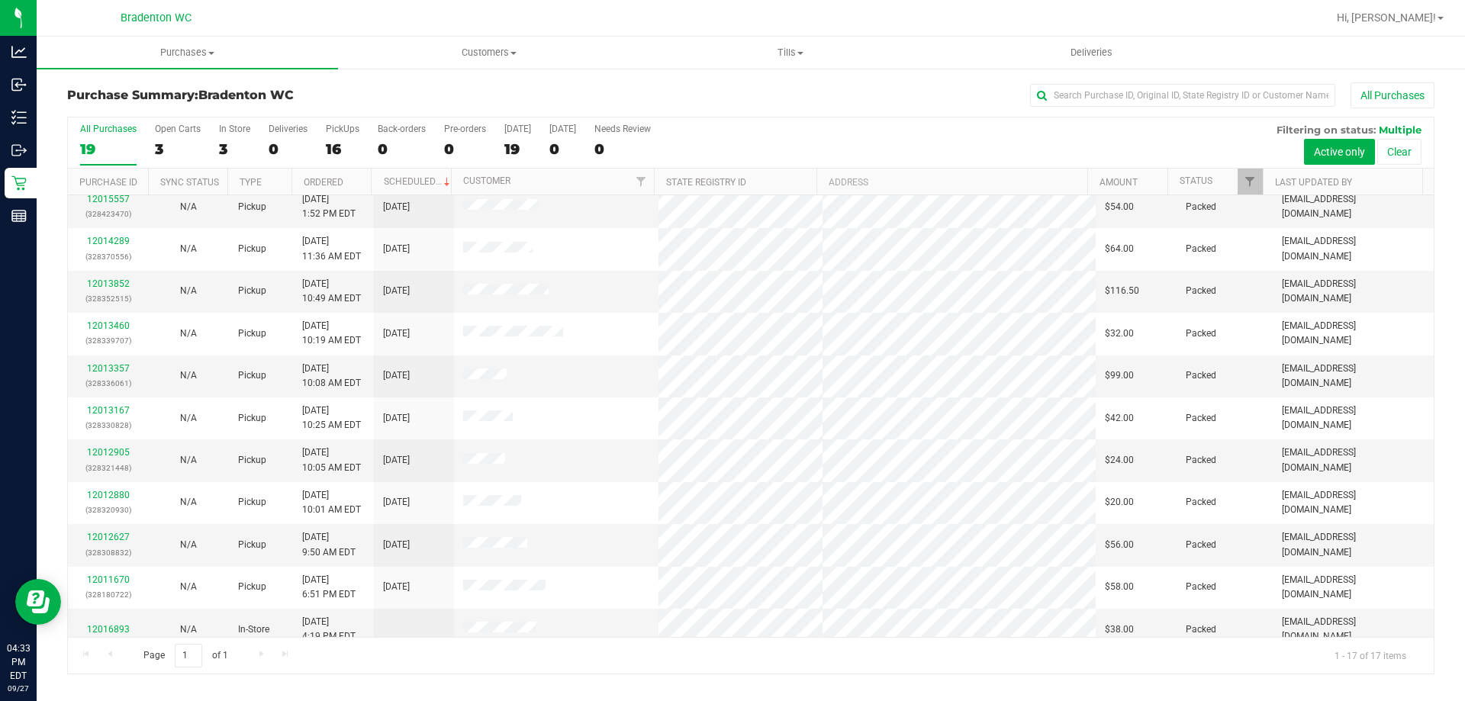
scroll to position [276, 0]
